Goal: Task Accomplishment & Management: Complete application form

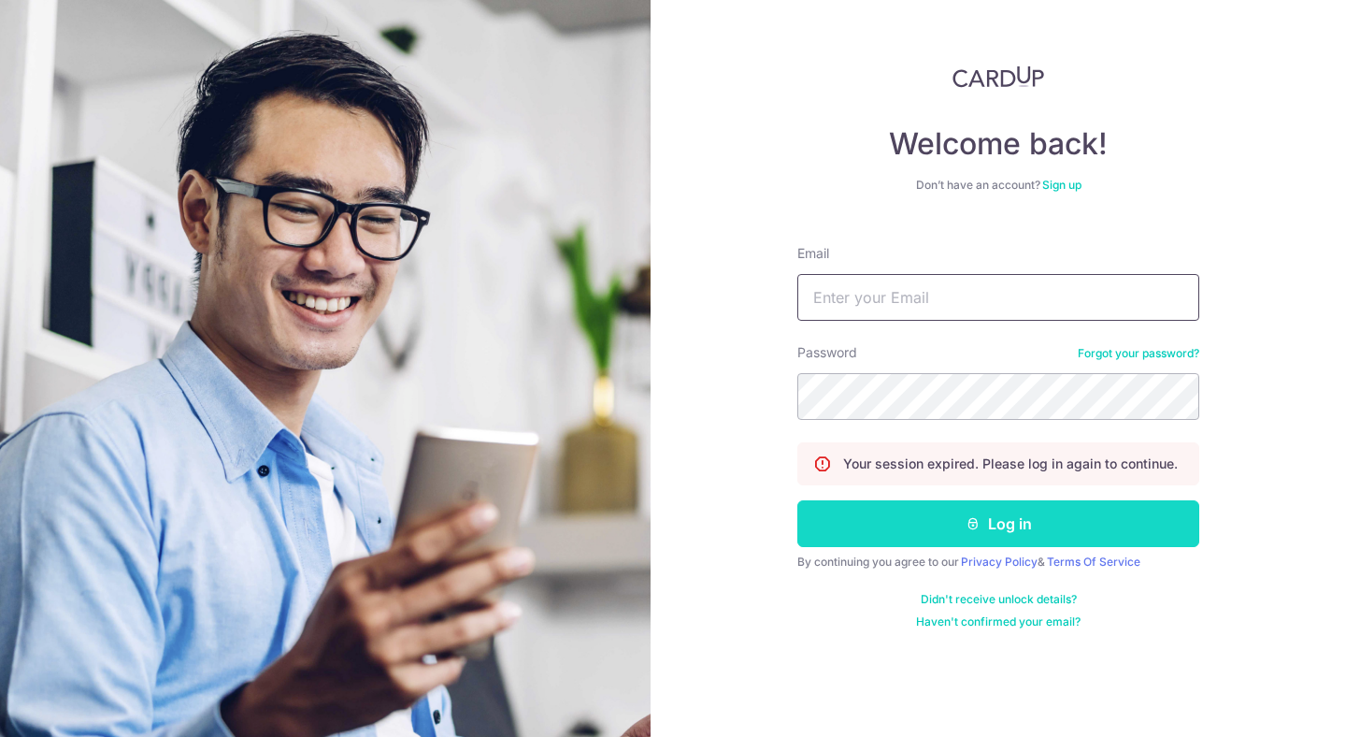
type input "[EMAIL_ADDRESS][DOMAIN_NAME]"
click at [1023, 506] on button "Log in" at bounding box center [998, 523] width 402 height 47
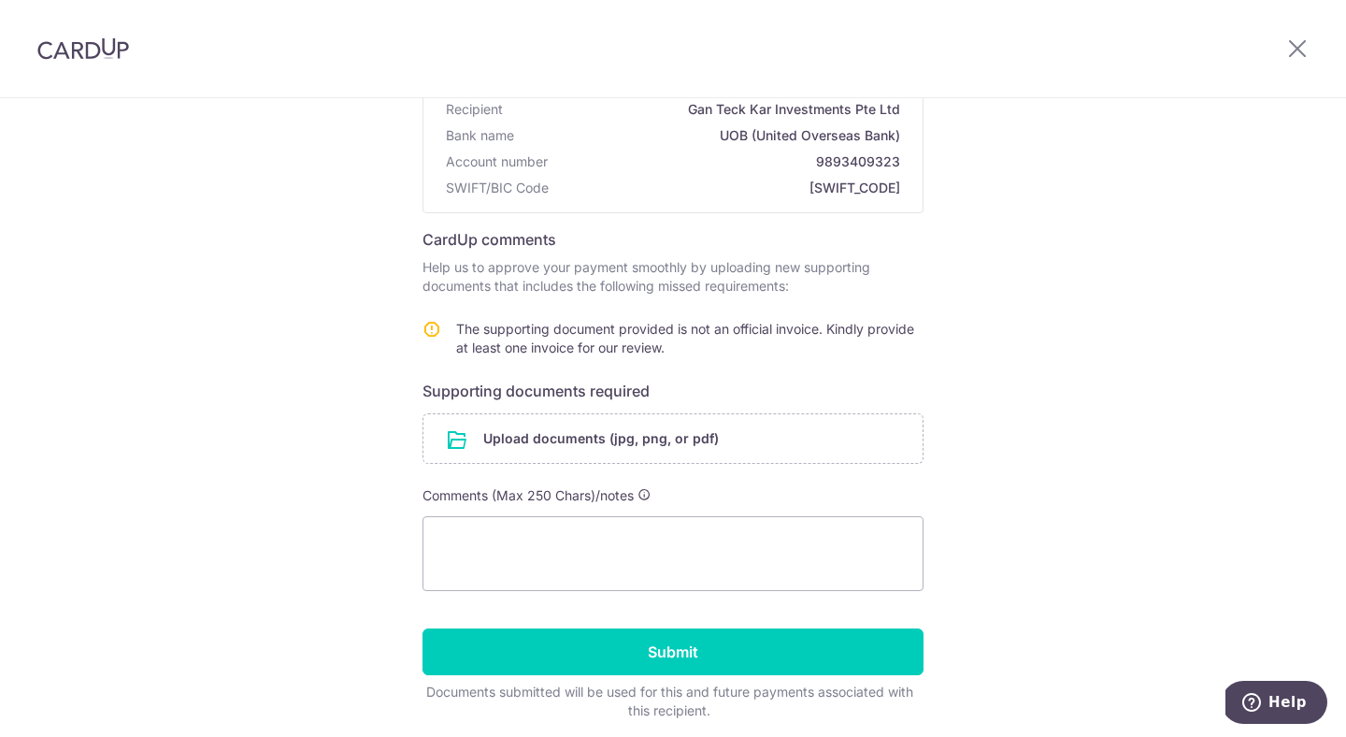
scroll to position [239, 0]
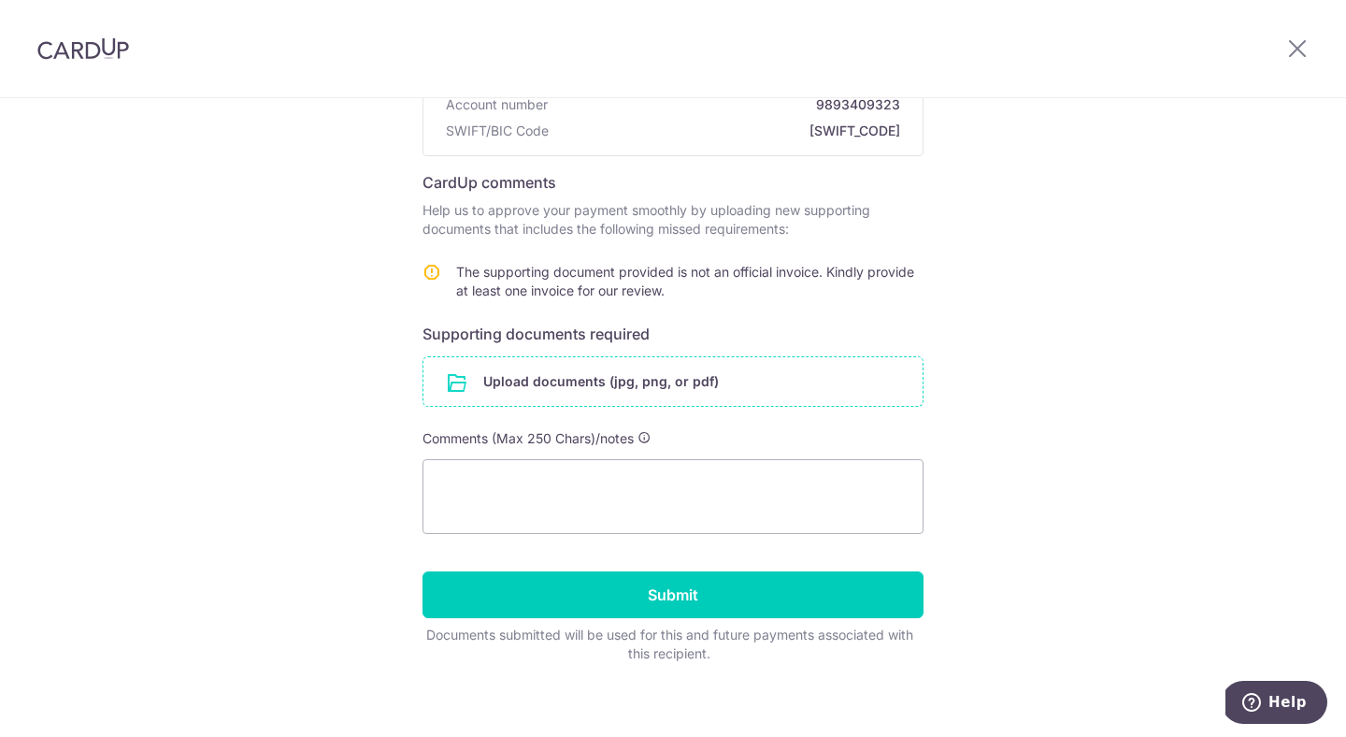
click at [748, 368] on input "file" at bounding box center [672, 381] width 499 height 49
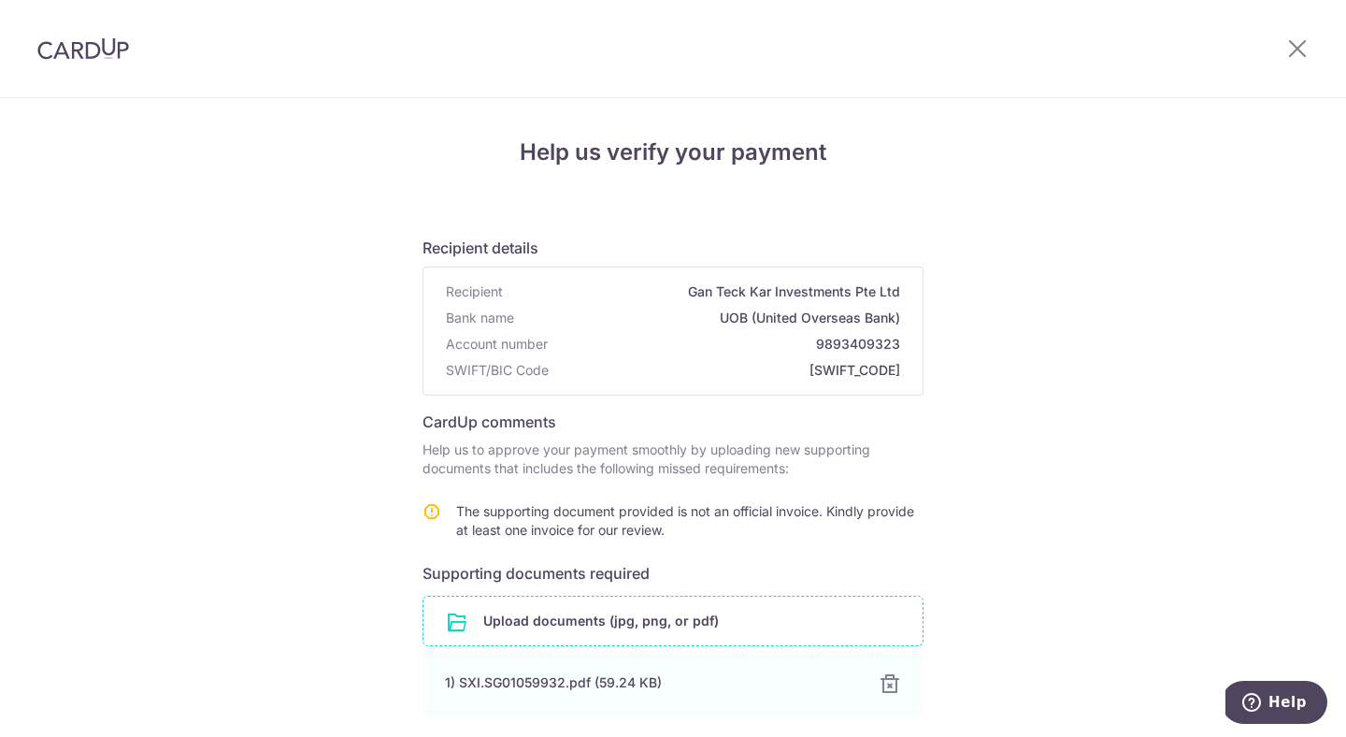
scroll to position [330, 0]
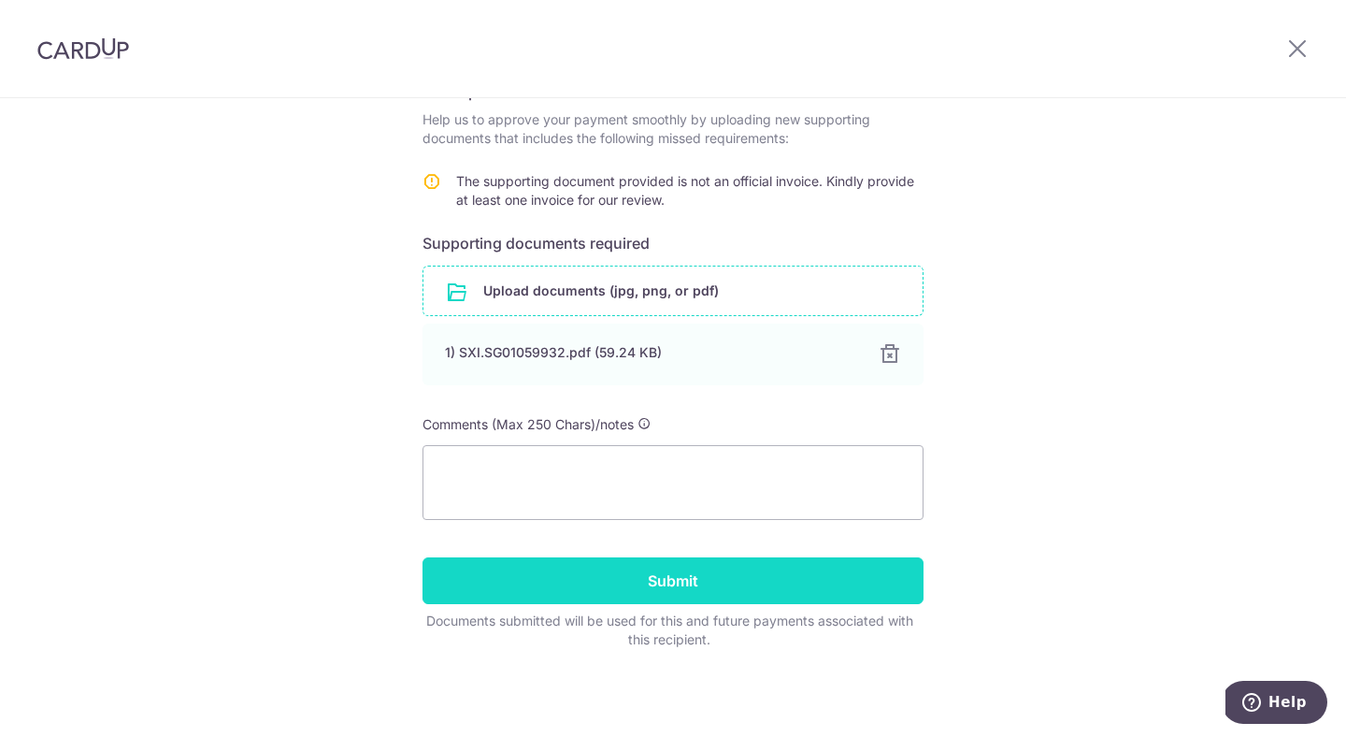
click at [699, 603] on input "Submit" at bounding box center [673, 580] width 501 height 47
